Goal: Book appointment/travel/reservation

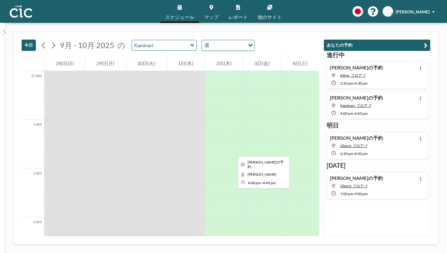
scroll to position [591, 0]
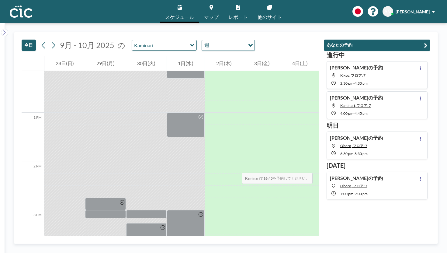
drag, startPoint x: 189, startPoint y: 114, endPoint x: 190, endPoint y: 132, distance: 17.7
click at [190, 134] on div at bounding box center [186, 64] width 38 height 1168
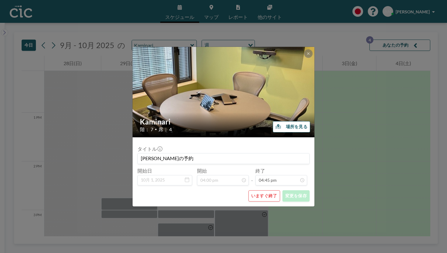
scroll to position [651, 0]
click at [304, 58] on button at bounding box center [308, 53] width 9 height 9
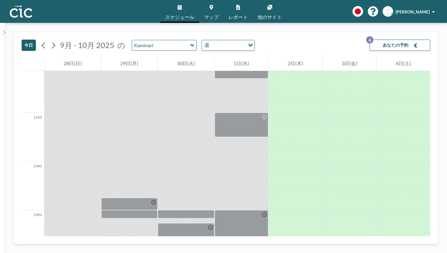
click at [402, 40] on button "あなたの予約 4" at bounding box center [400, 45] width 61 height 11
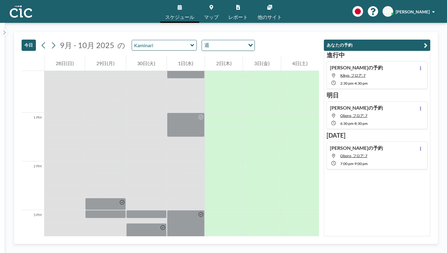
click at [403, 66] on div "[PERSON_NAME]の予約 Kikyo, フロア: 7 2:30 PM - 4:30 PM" at bounding box center [377, 75] width 101 height 28
type input "Kikyo"
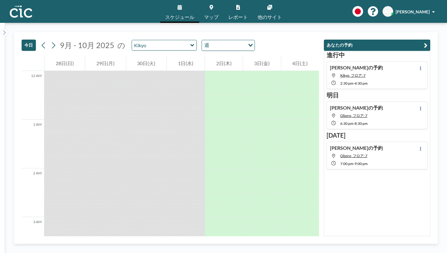
click at [190, 42] on icon at bounding box center [192, 45] width 4 height 6
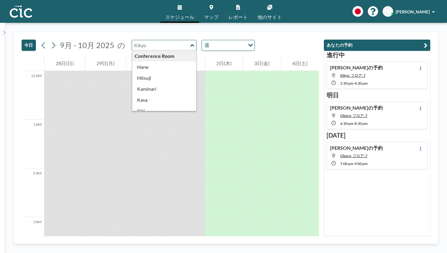
type input "Kaminari"
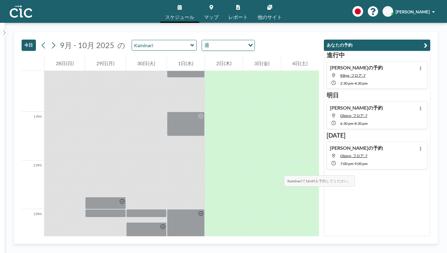
scroll to position [592, 0]
drag, startPoint x: 200, startPoint y: 116, endPoint x: 200, endPoint y: 138, distance: 21.3
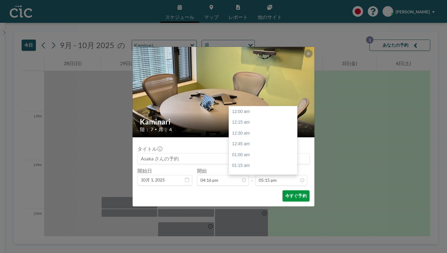
scroll to position [670, 0]
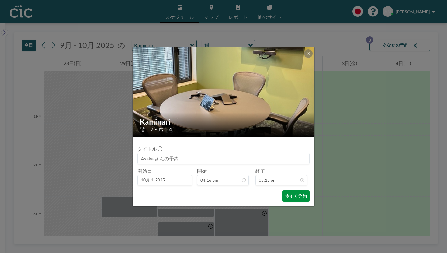
click at [283, 190] on button "今すぐ予約" at bounding box center [296, 195] width 27 height 11
